Goal: Find specific page/section: Find specific page/section

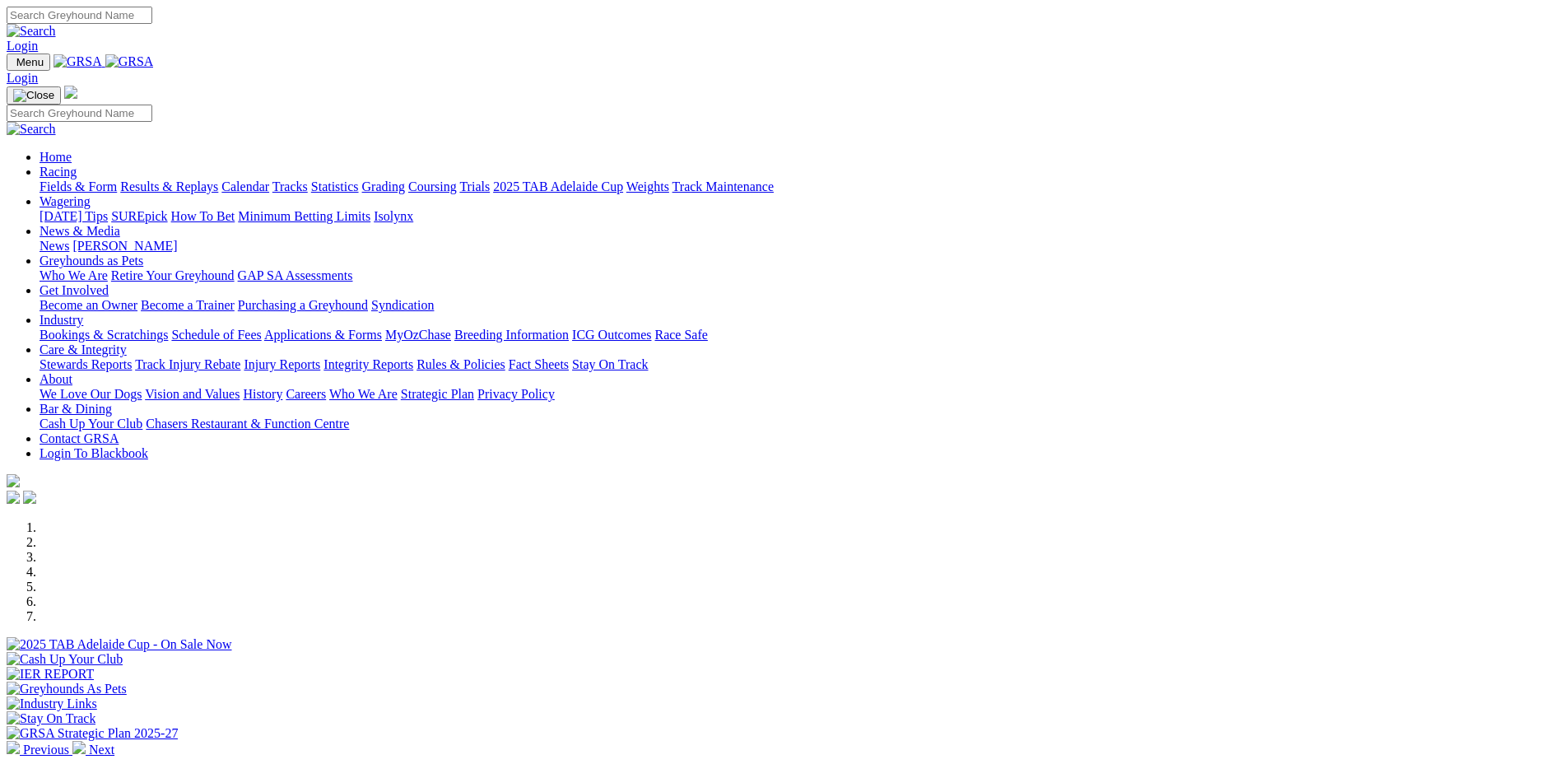
click at [132, 357] on link "Stewards Reports" at bounding box center [85, 364] width 93 height 14
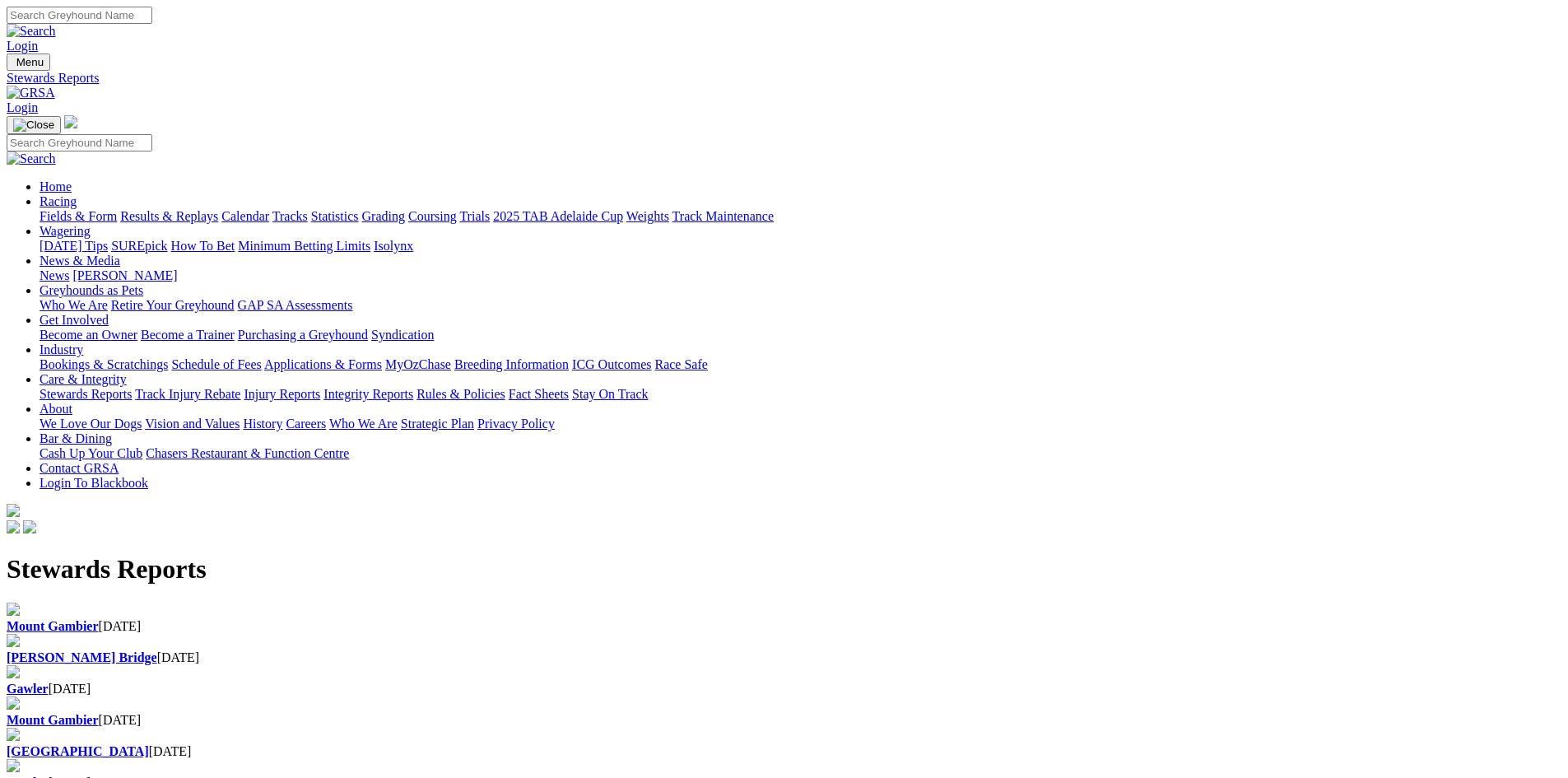
click at [537, 651] on div "Murray Bridge 07 Sep 2025" at bounding box center [783, 658] width 1555 height 15
click at [55, 85] on img at bounding box center [30, 93] width 49 height 15
